Goal: Check status: Check status

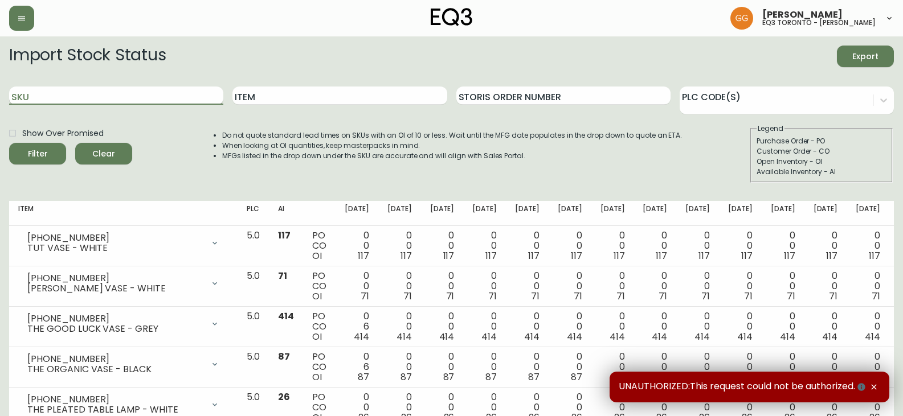
click at [30, 90] on input "SKU" at bounding box center [116, 96] width 214 height 18
paste input "[PHONE_NUMBER]"
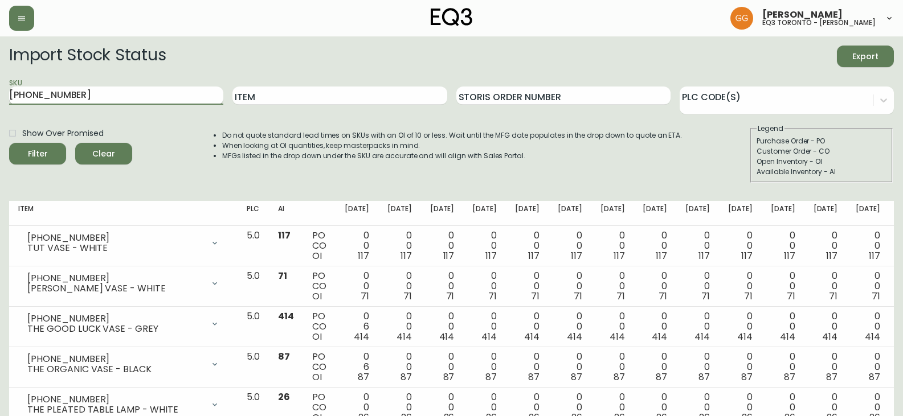
type input "[PHONE_NUMBER]"
click at [9, 143] on button "Filter" at bounding box center [37, 154] width 57 height 22
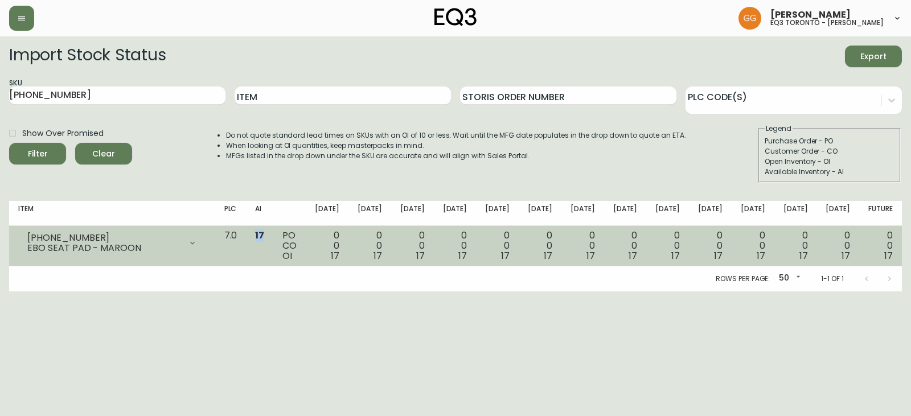
drag, startPoint x: 310, startPoint y: 236, endPoint x: 300, endPoint y: 234, distance: 9.8
click at [273, 234] on td "17" at bounding box center [259, 246] width 27 height 40
click at [306, 264] on td "PO CO OI" at bounding box center [289, 246] width 32 height 40
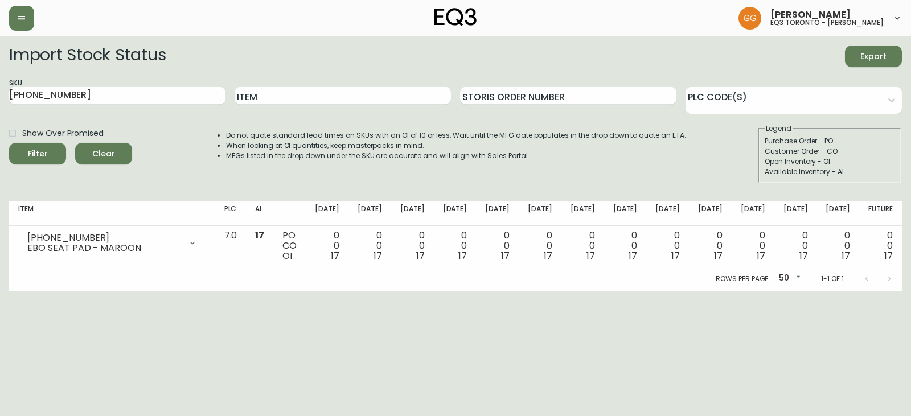
click at [330, 289] on div "Rows per page: 50 50 1-1 of 1" at bounding box center [455, 279] width 893 height 25
drag, startPoint x: 395, startPoint y: 341, endPoint x: 401, endPoint y: 341, distance: 6.9
click at [395, 292] on html "[PERSON_NAME] eq3 toronto - [PERSON_NAME] Import Stock Status Export SKU [PHONE…" at bounding box center [455, 146] width 911 height 292
click at [450, 292] on html "[PERSON_NAME] eq3 toronto - [PERSON_NAME] Import Stock Status Export SKU [PHONE…" at bounding box center [455, 146] width 911 height 292
